Goal: Task Accomplishment & Management: Use online tool/utility

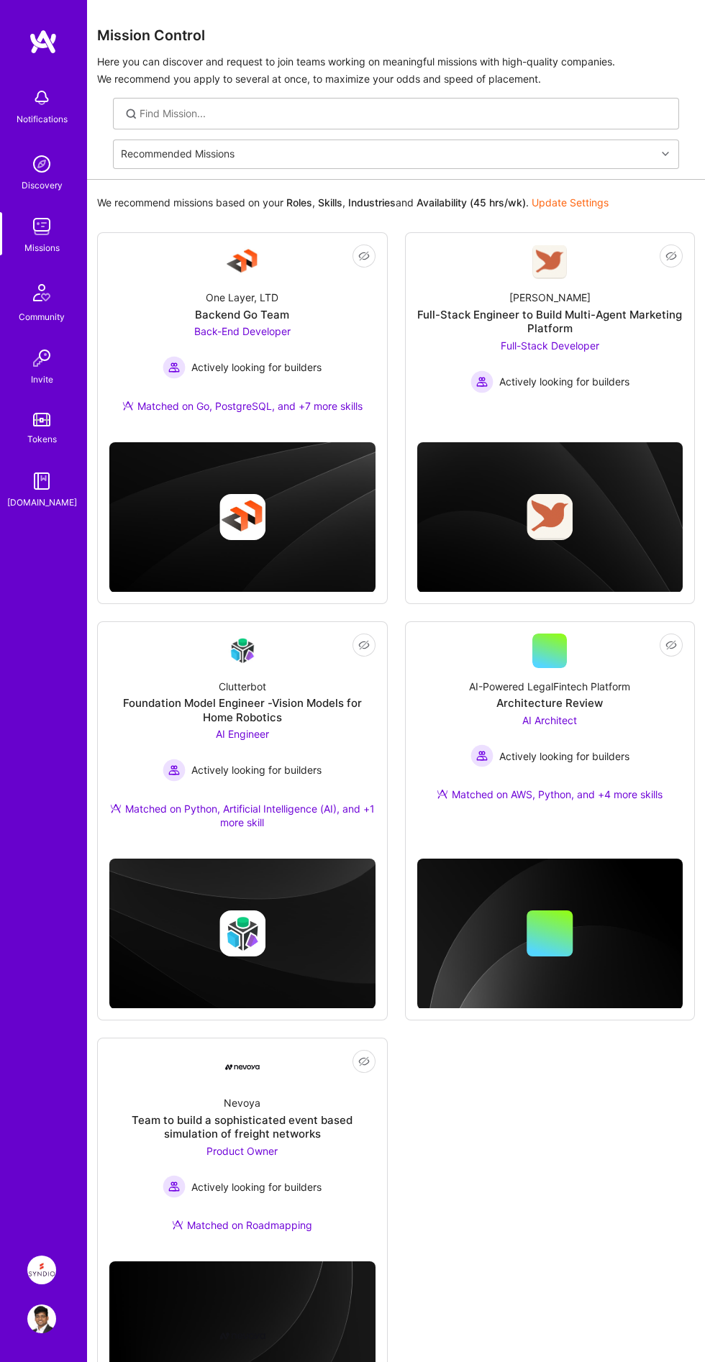
click at [45, 1285] on img at bounding box center [41, 1270] width 29 height 29
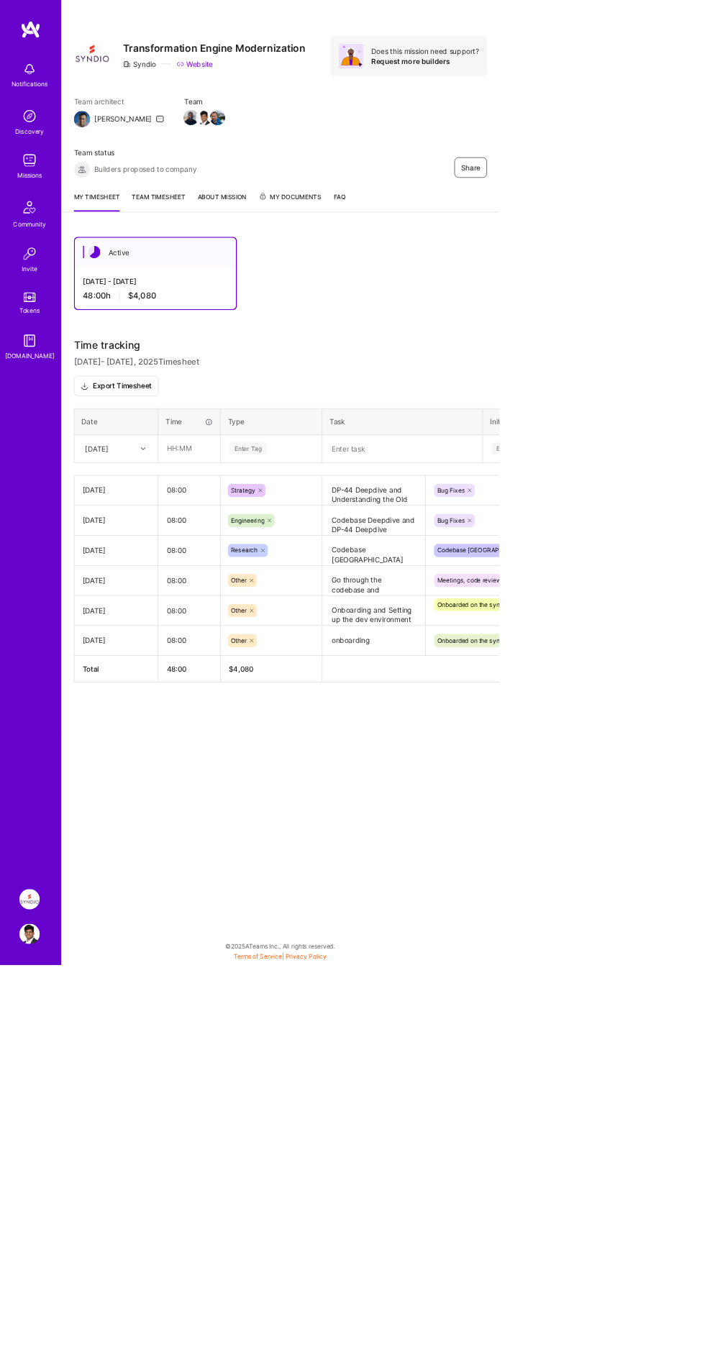
click at [217, 286] on link "Team timesheet" at bounding box center [224, 285] width 76 height 28
